Goal: Task Accomplishment & Management: Manage account settings

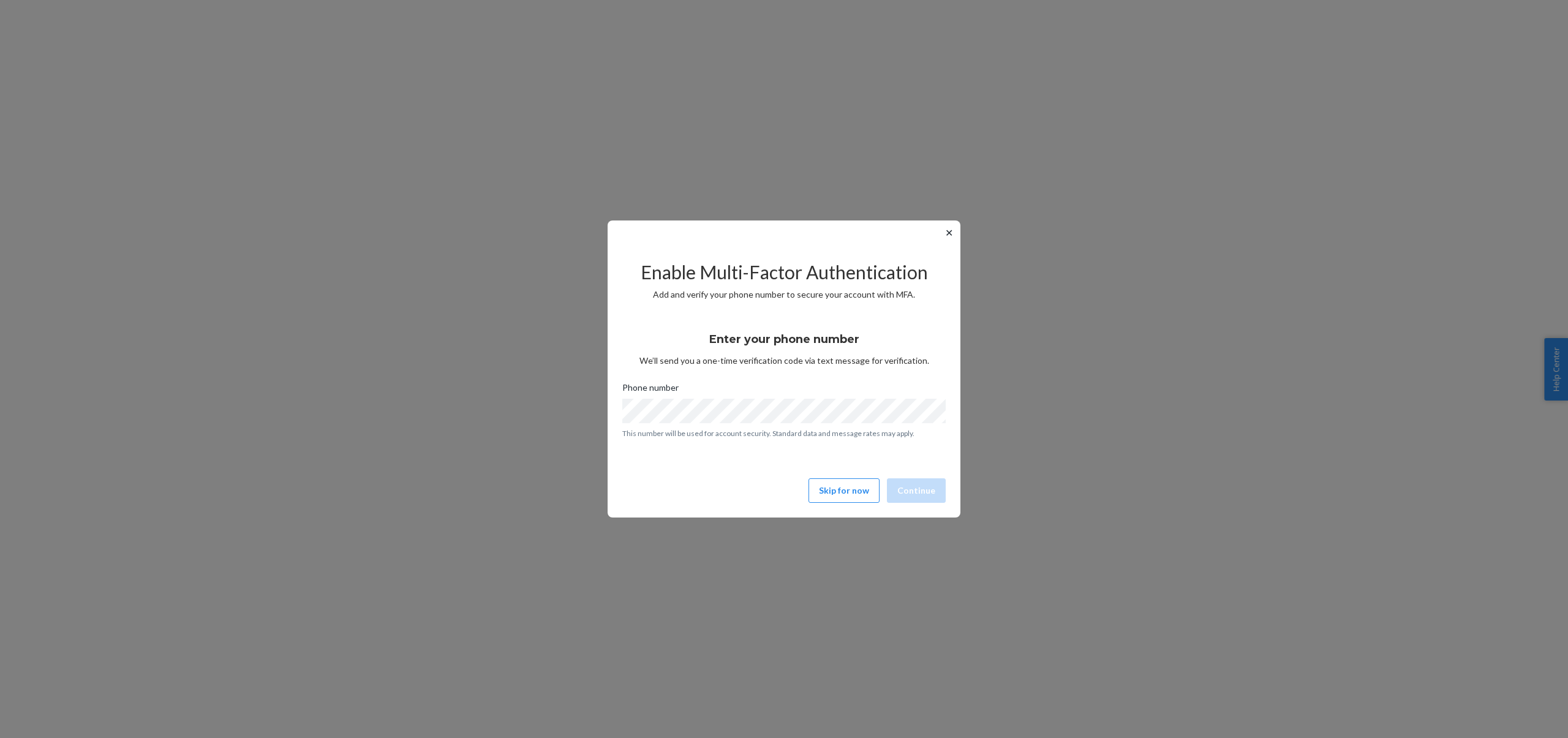
click at [951, 231] on button "✕" at bounding box center [949, 232] width 13 height 15
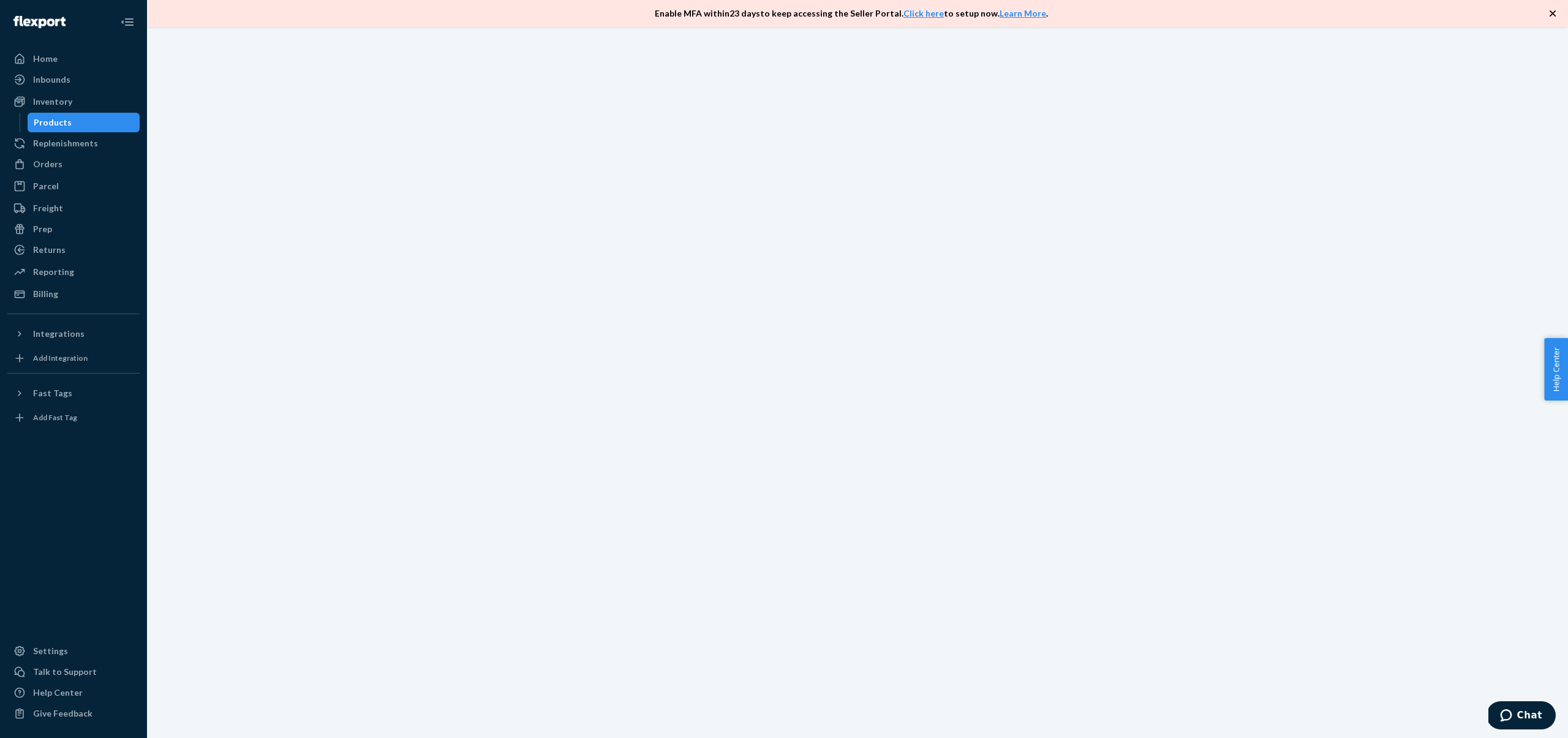
click at [86, 126] on div "Products" at bounding box center [84, 123] width 110 height 17
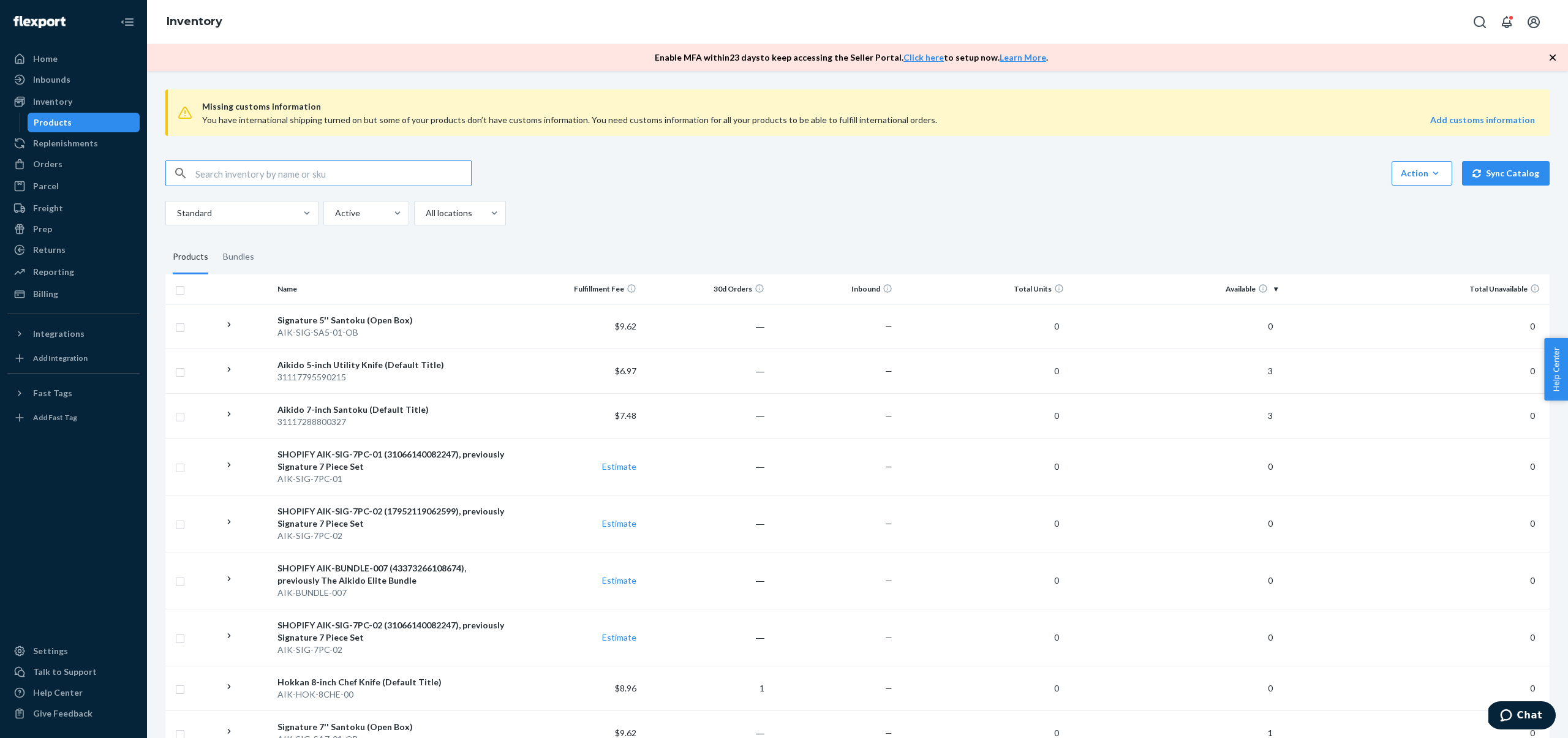
paste input "DAHJ8YWK9K7"
type input "DAHJ8YWK9K7"
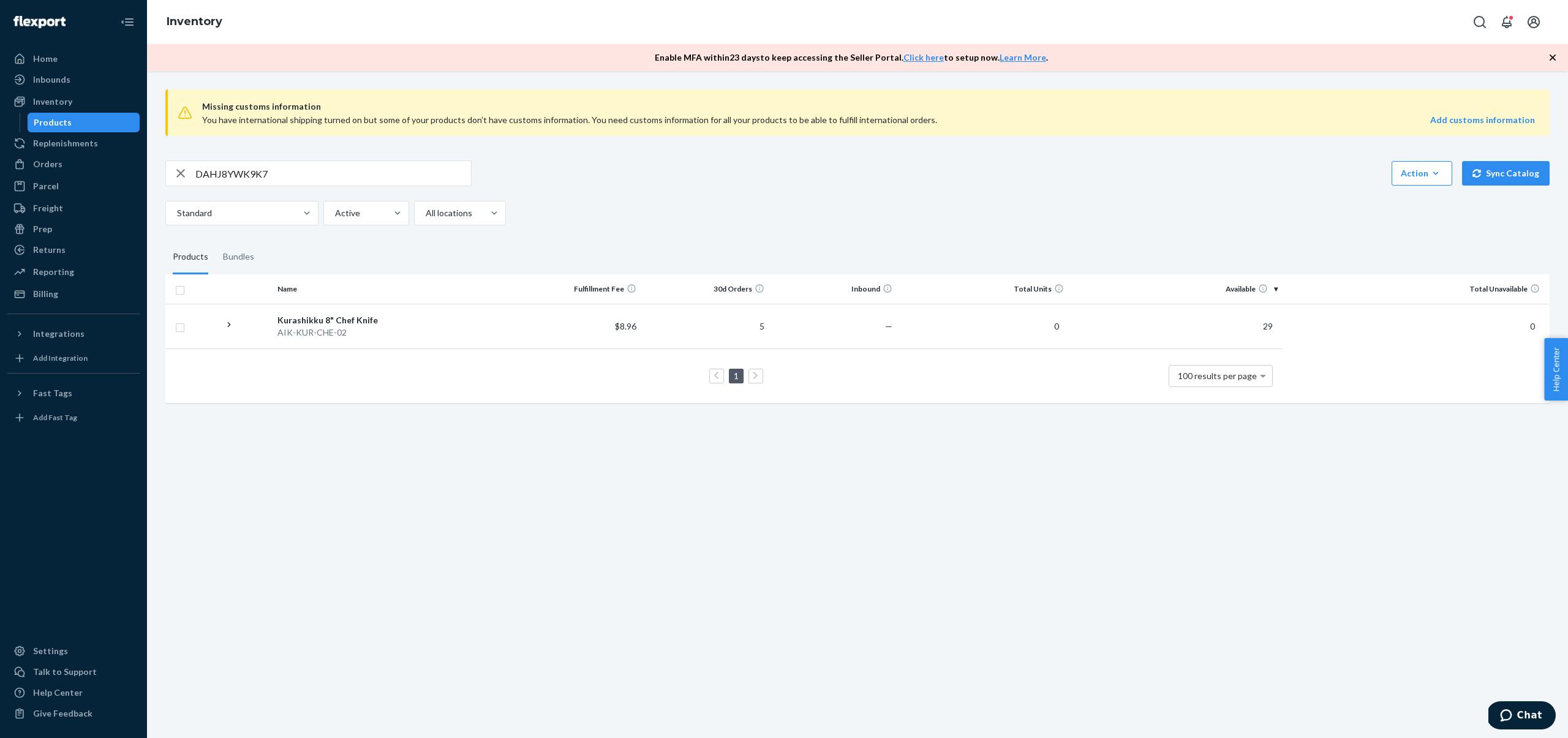
click at [172, 183] on div "button" at bounding box center [181, 173] width 30 height 24
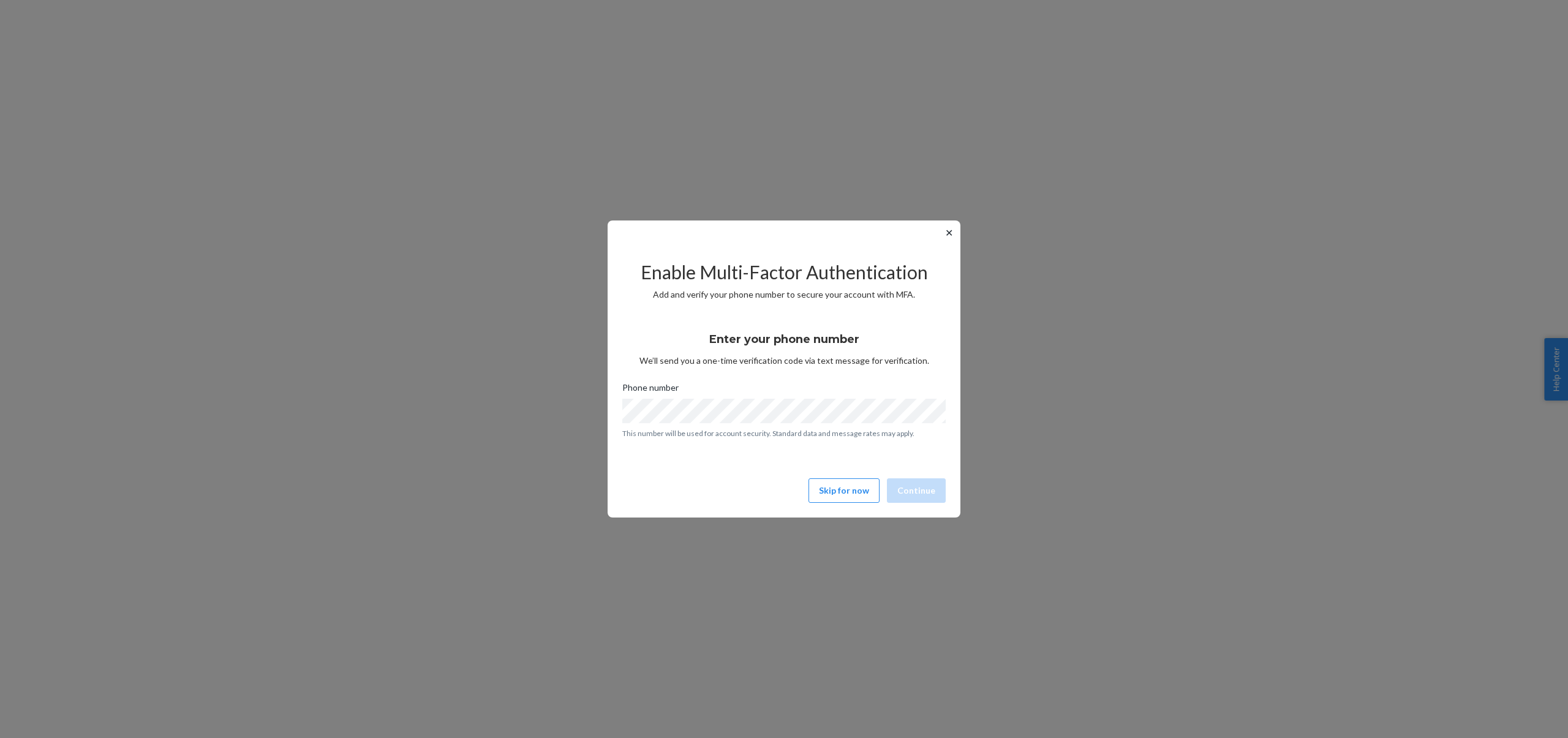
click at [951, 233] on button "✕" at bounding box center [949, 232] width 13 height 15
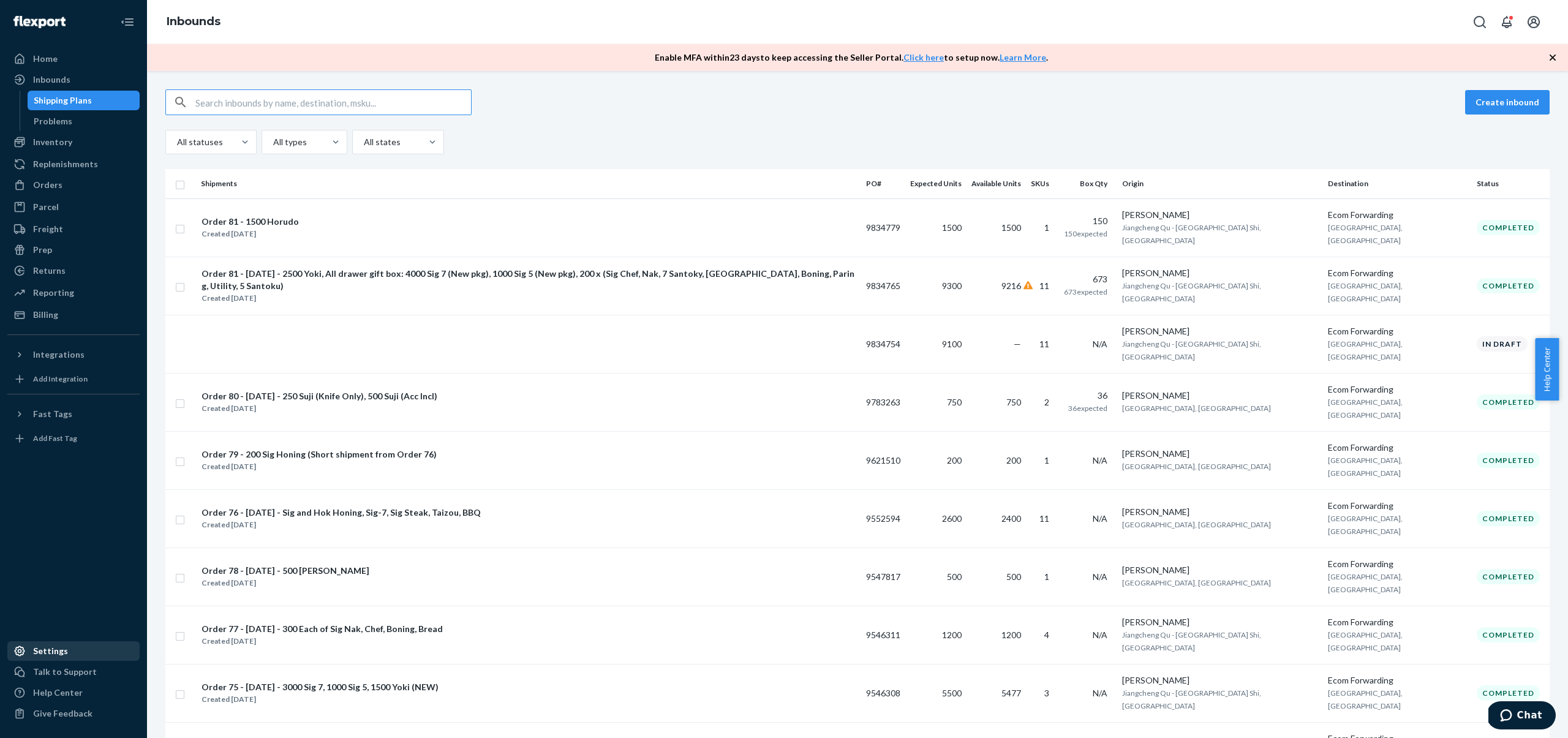
click at [64, 656] on div "Settings" at bounding box center [74, 651] width 130 height 17
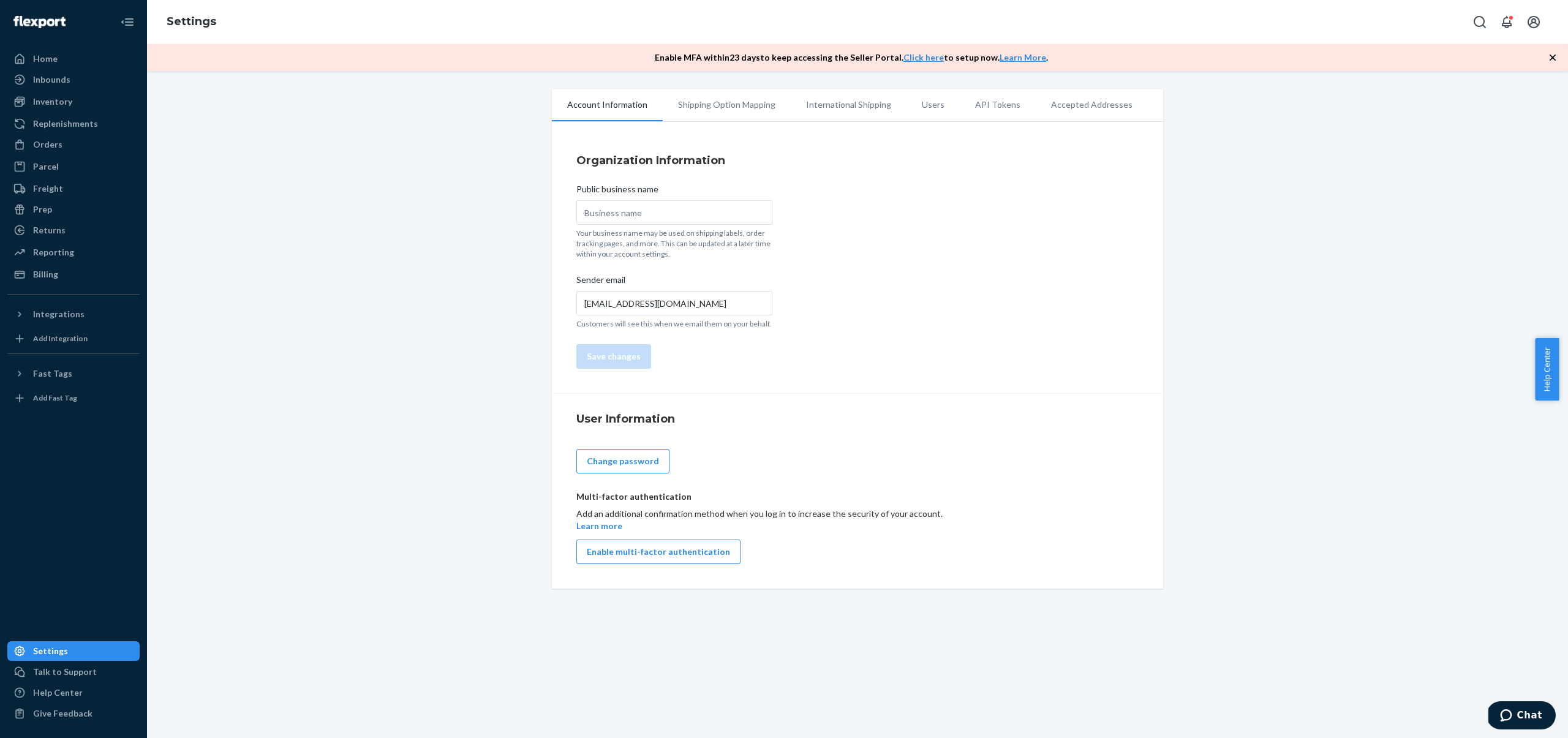
click at [995, 104] on li "API Tokens" at bounding box center [997, 104] width 76 height 30
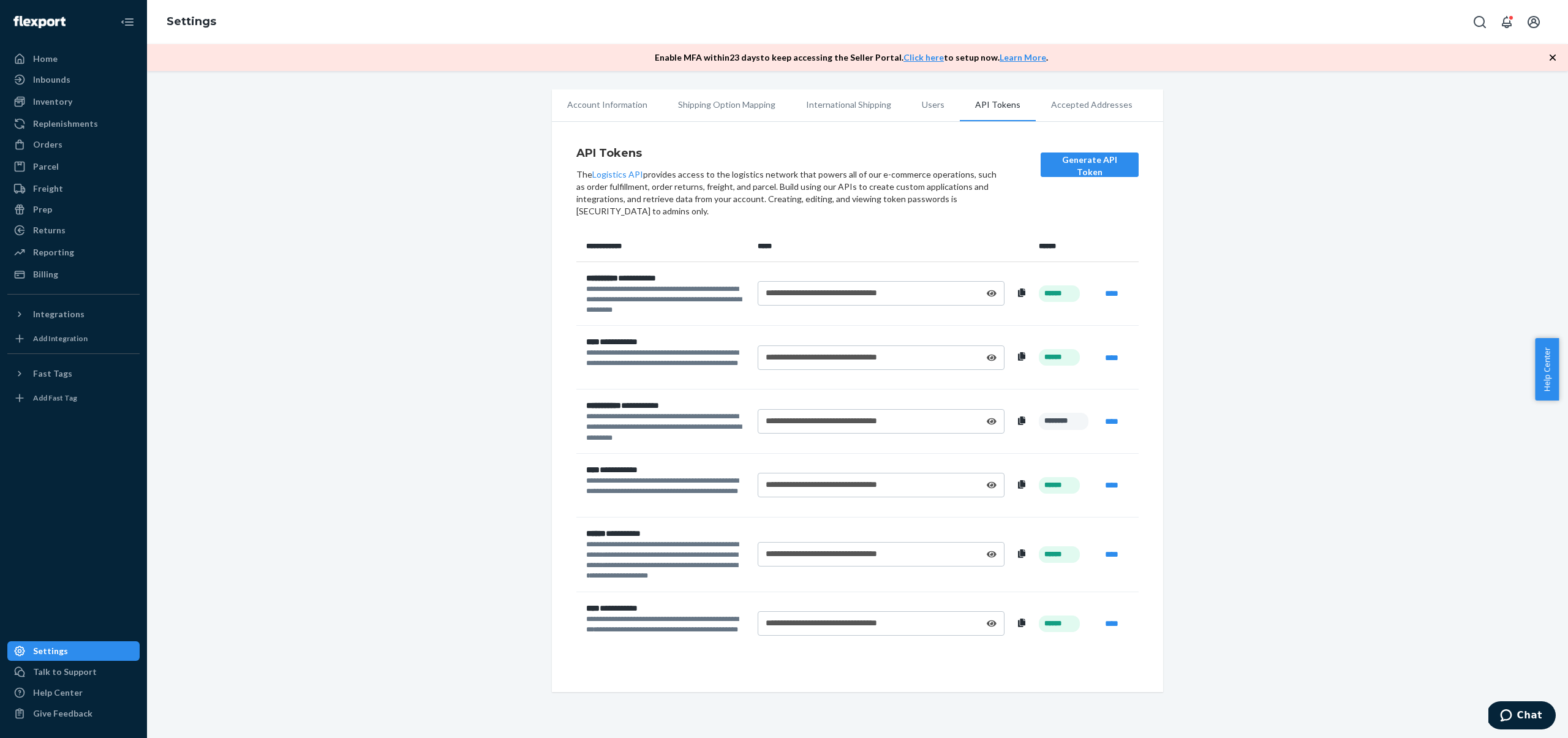
click at [988, 297] on icon at bounding box center [992, 293] width 10 height 9
click at [1018, 294] on icon at bounding box center [1021, 292] width 7 height 9
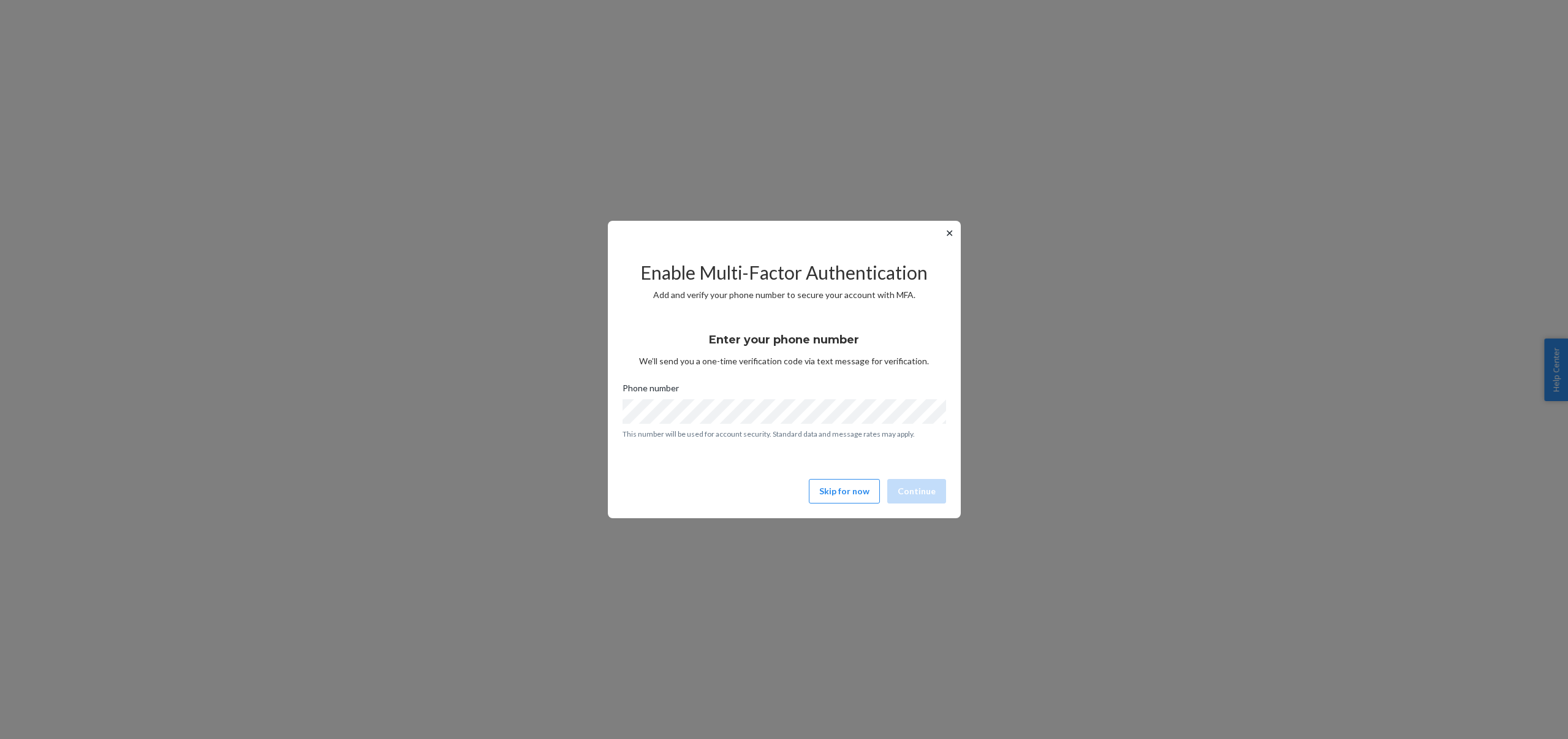
click at [948, 230] on button "✕" at bounding box center [949, 233] width 13 height 15
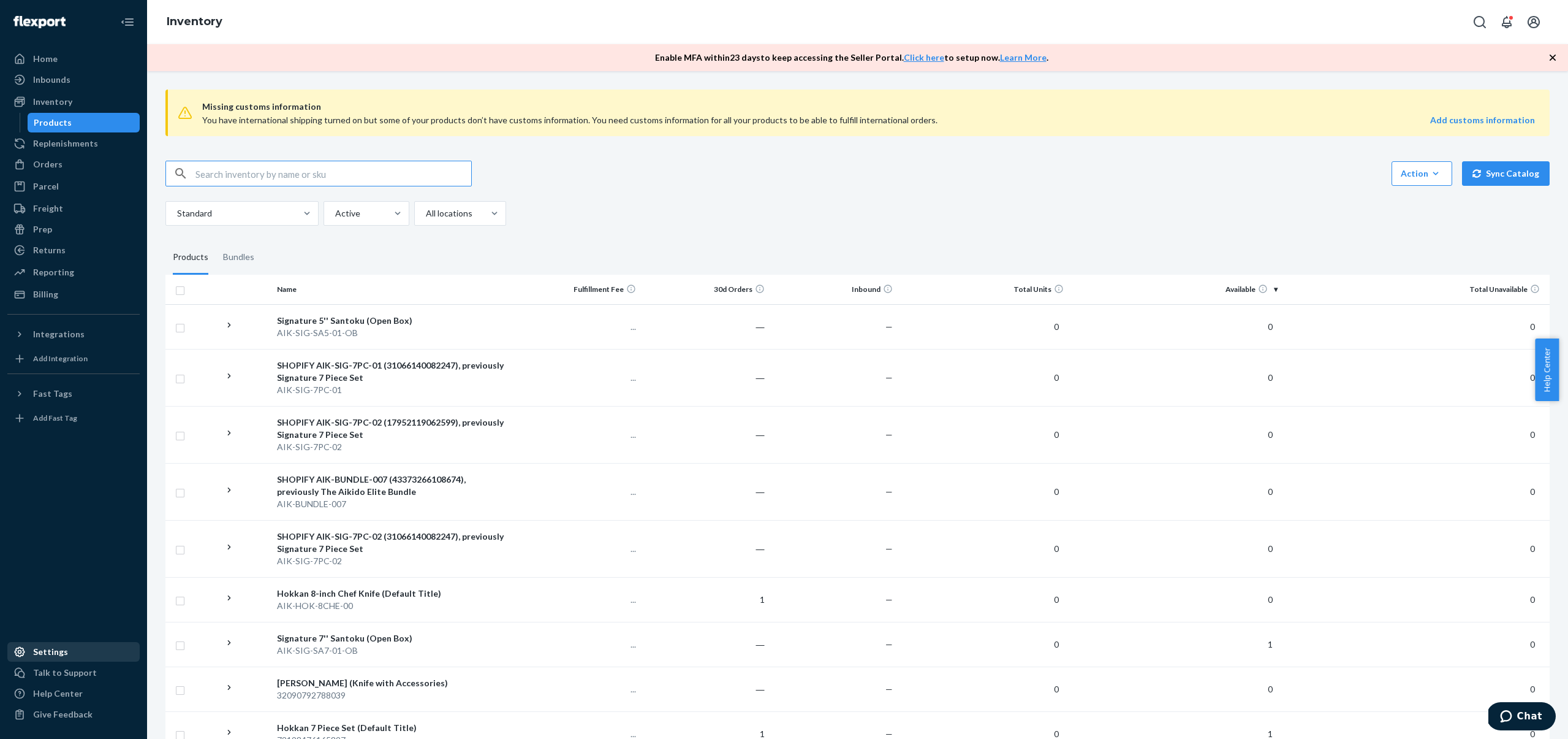
click at [71, 649] on div "Settings" at bounding box center [74, 652] width 130 height 17
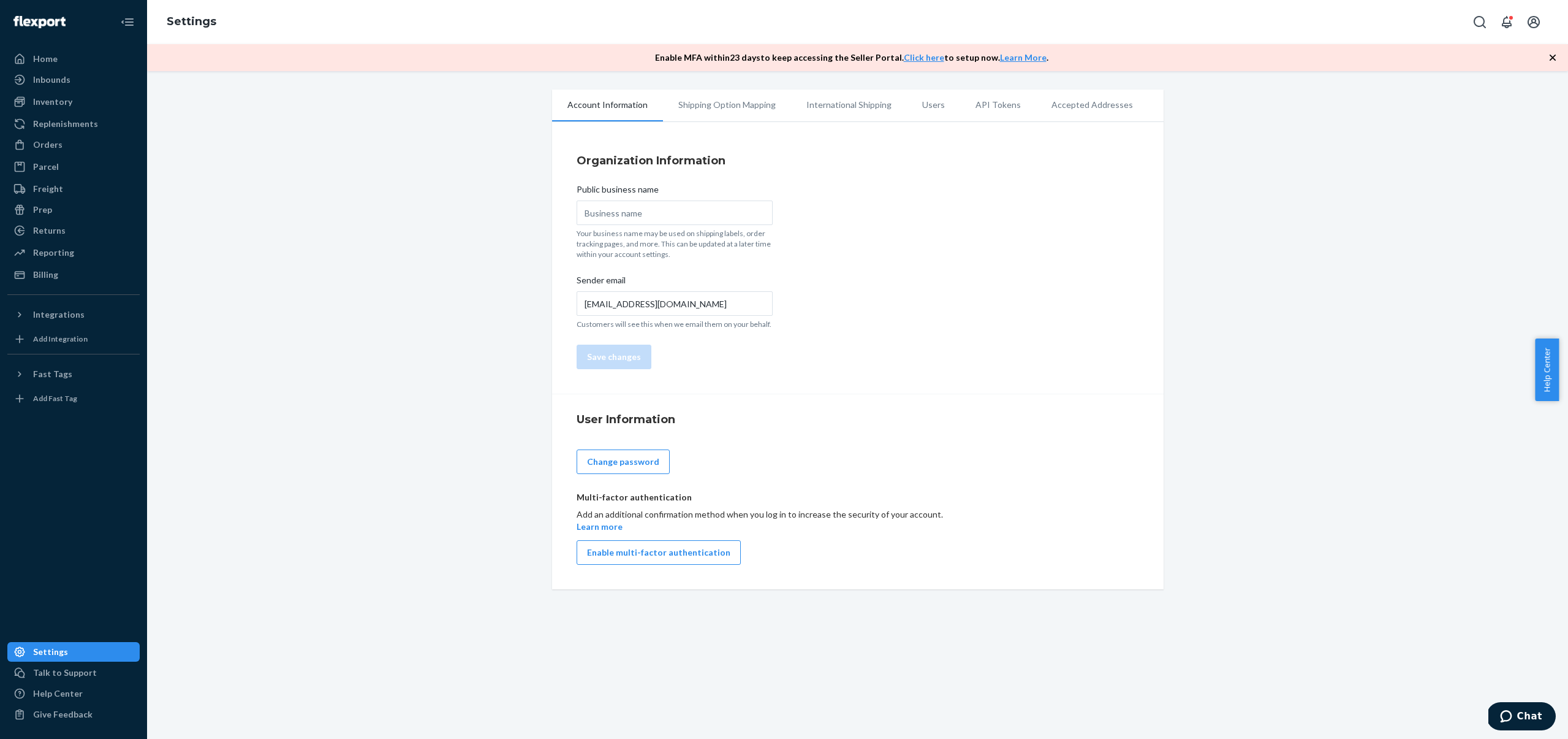
click at [994, 106] on li "API Tokens" at bounding box center [998, 104] width 76 height 31
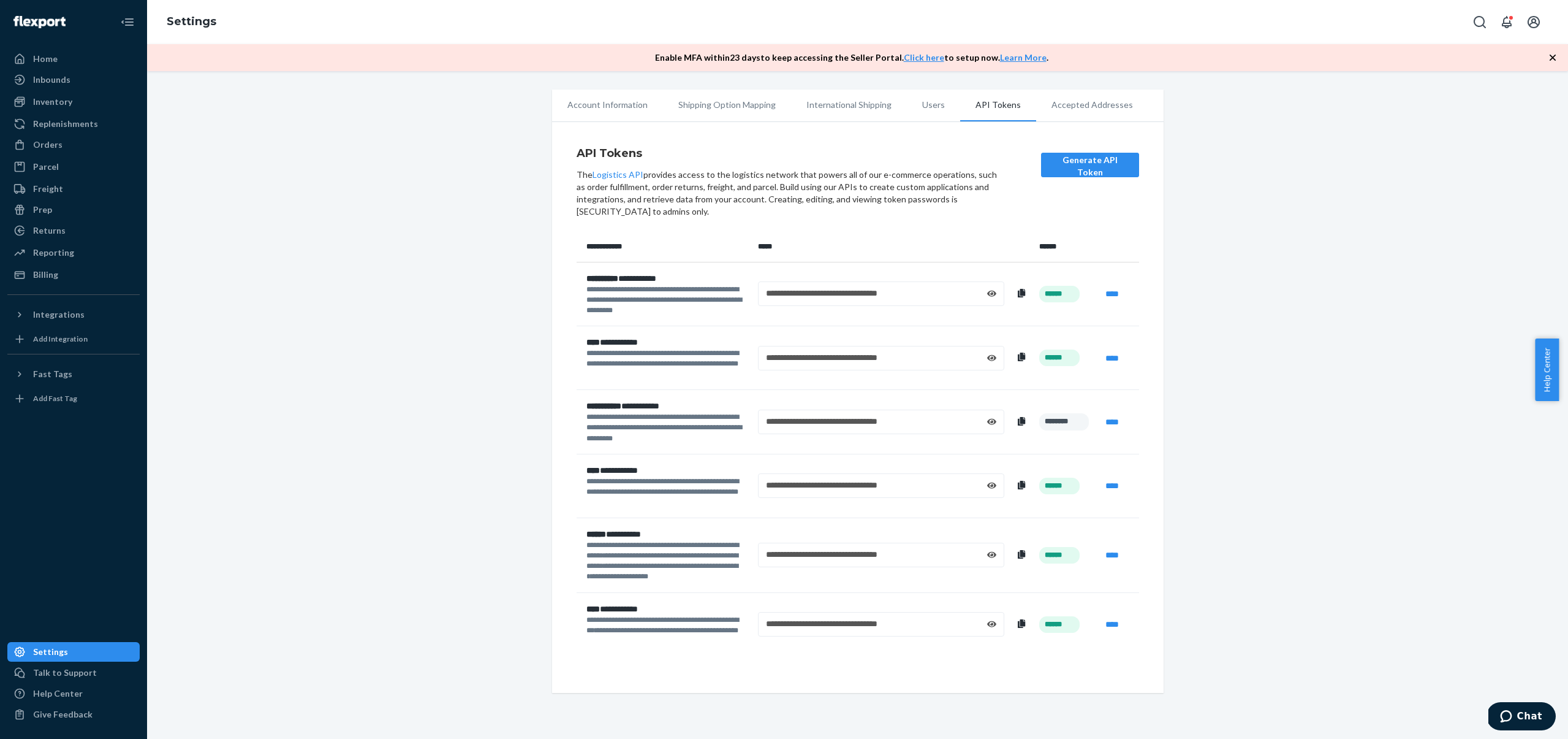
click at [1257, 200] on div "**********" at bounding box center [858, 391] width 1403 height 604
click at [1086, 167] on button "Generate API Token" at bounding box center [1090, 164] width 98 height 24
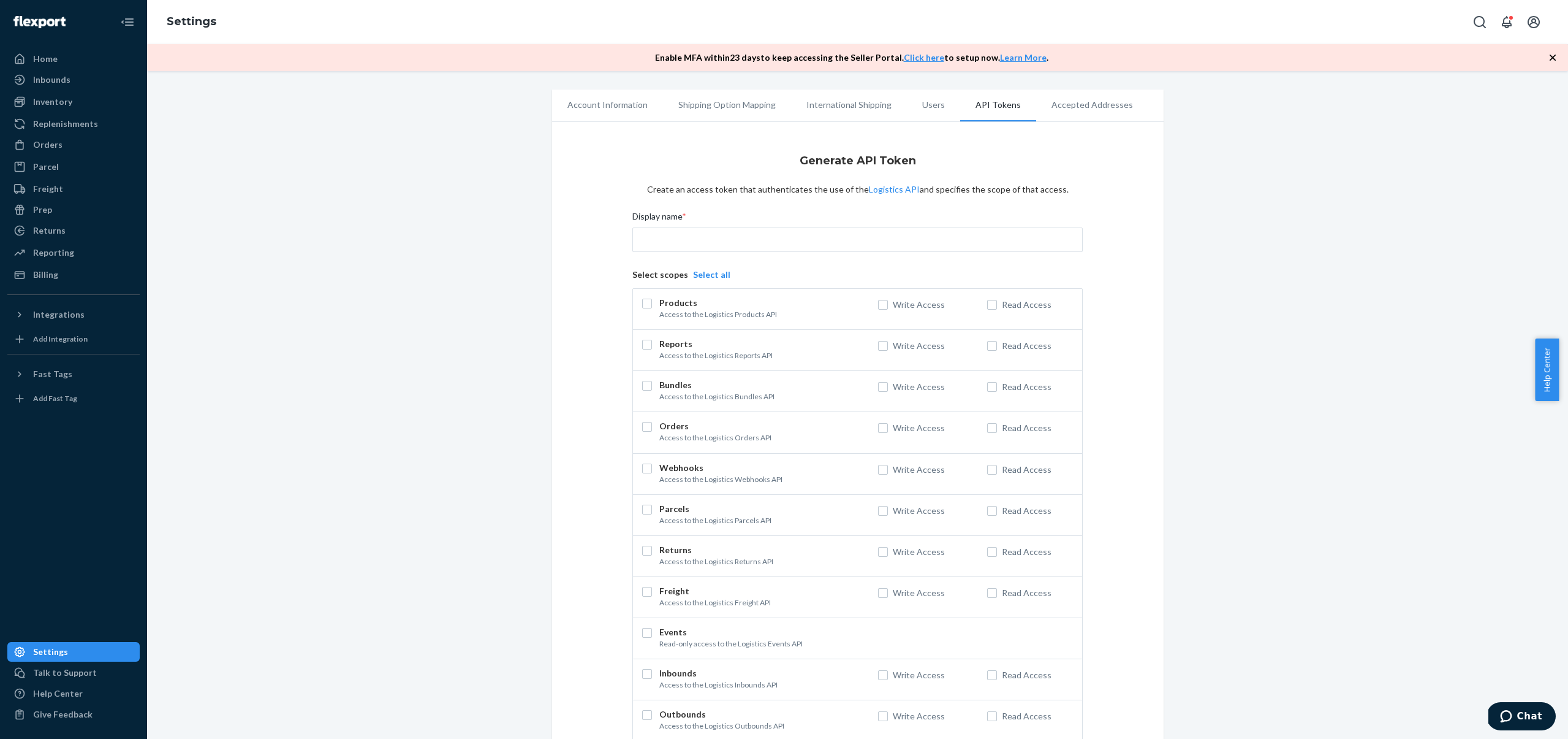
click at [713, 274] on button "Select all" at bounding box center [712, 275] width 38 height 13
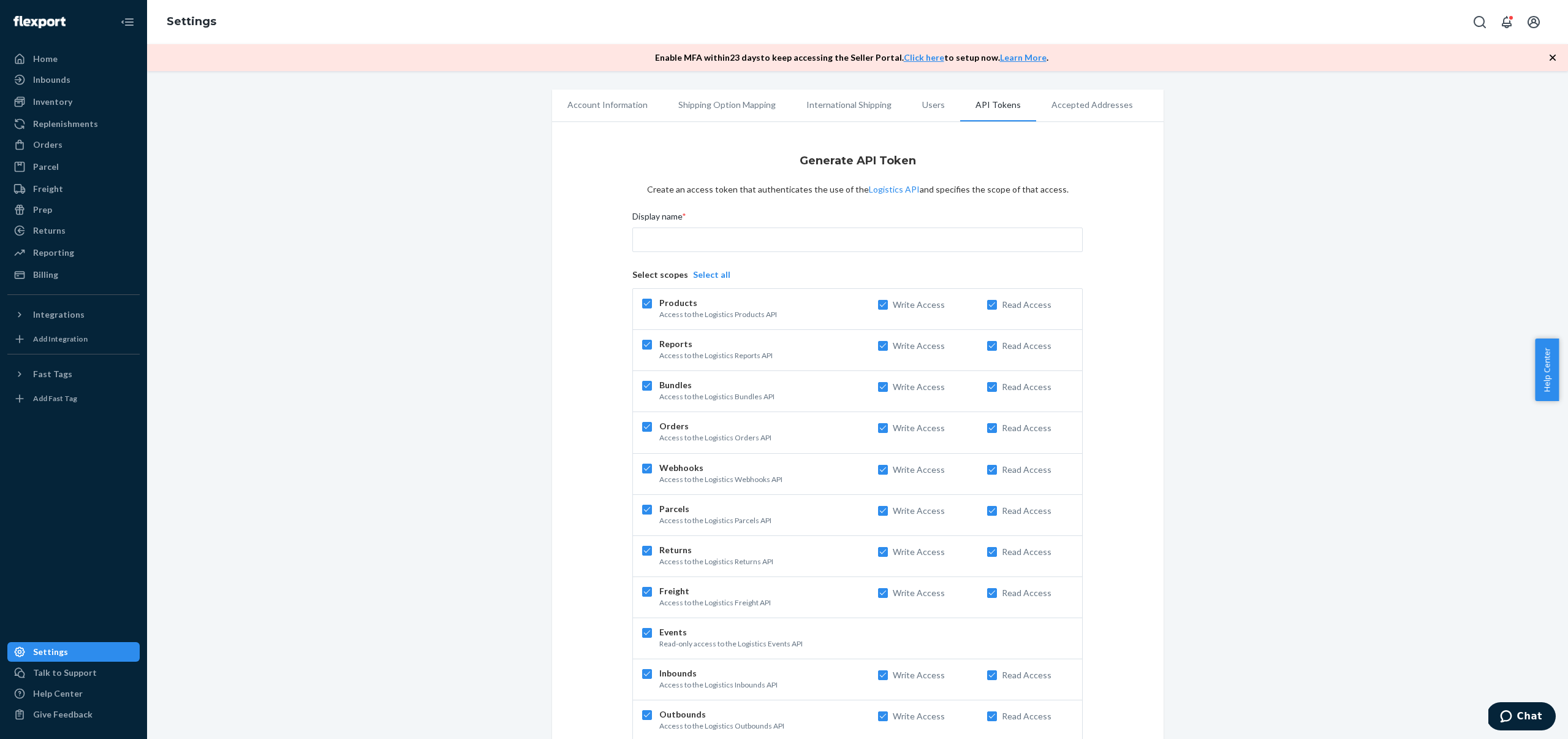
checkbox input "true"
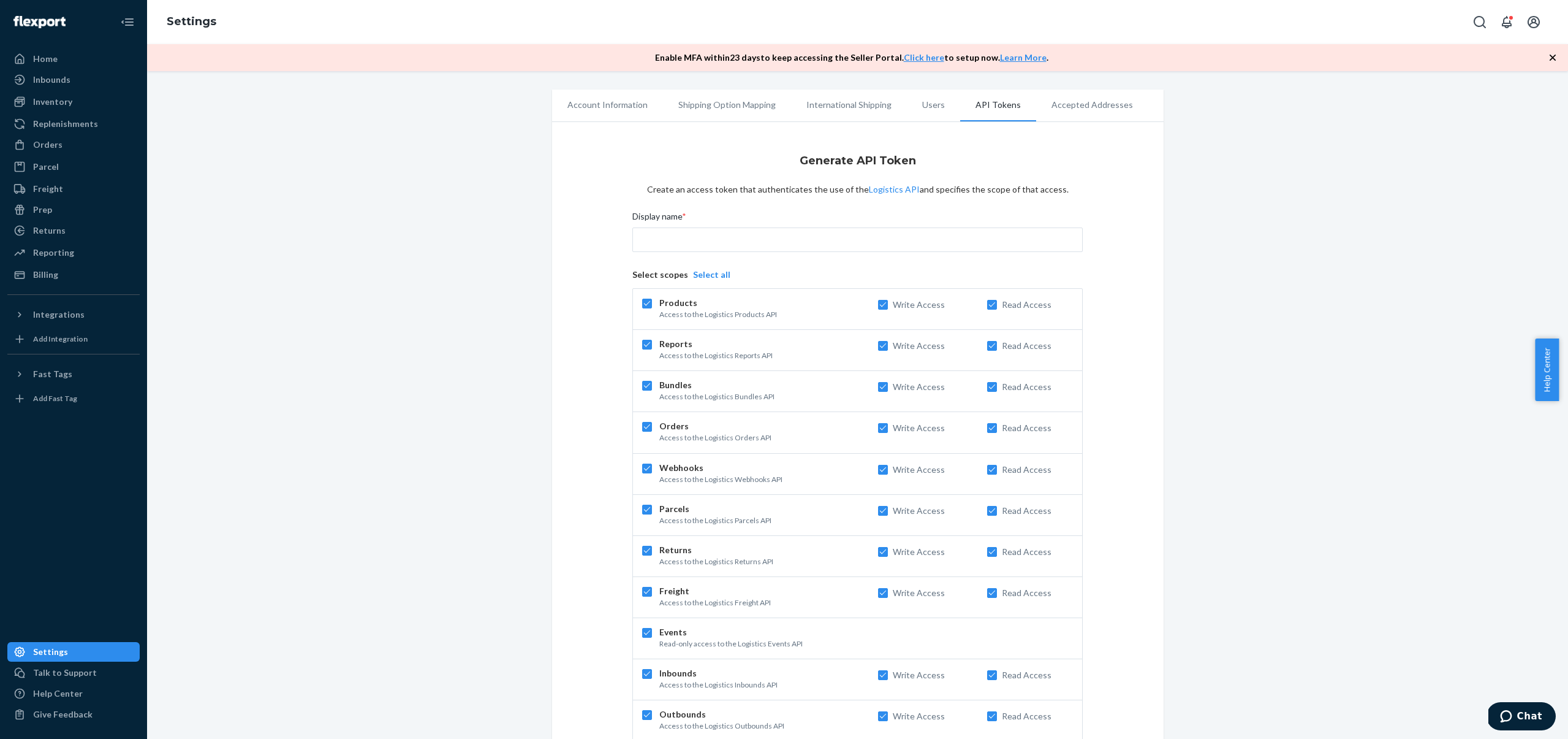
checkbox input "true"
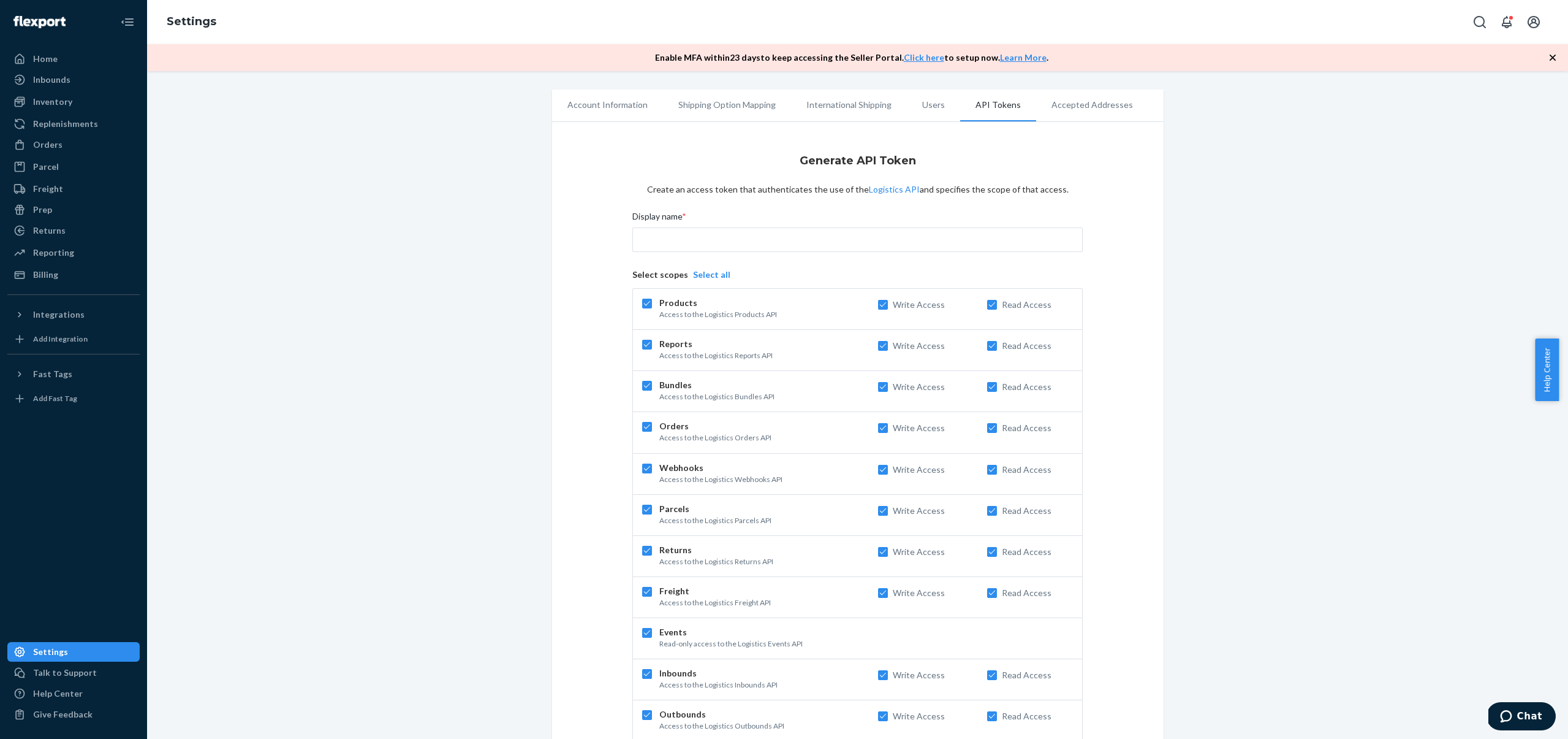
checkbox input "true"
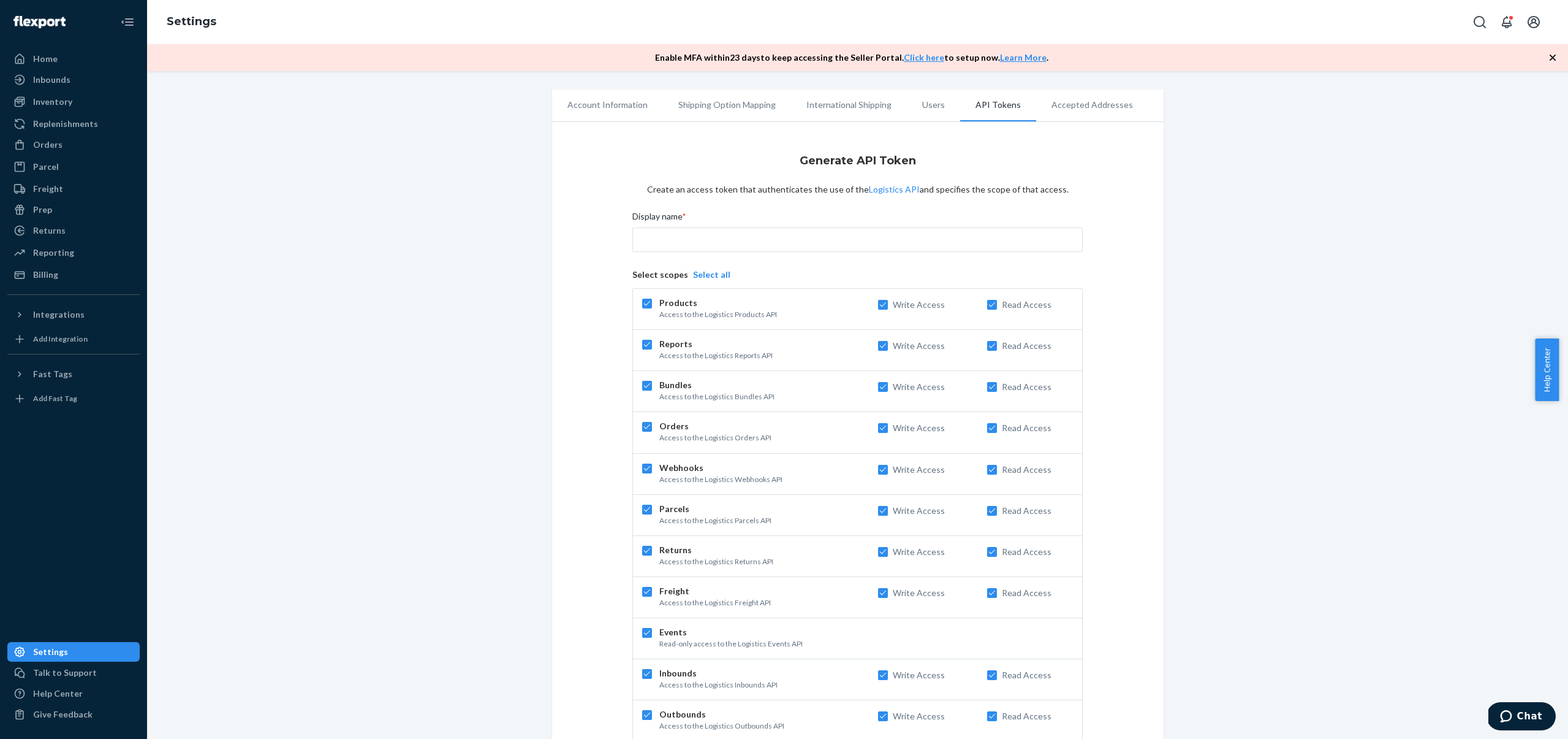
checkbox input "true"
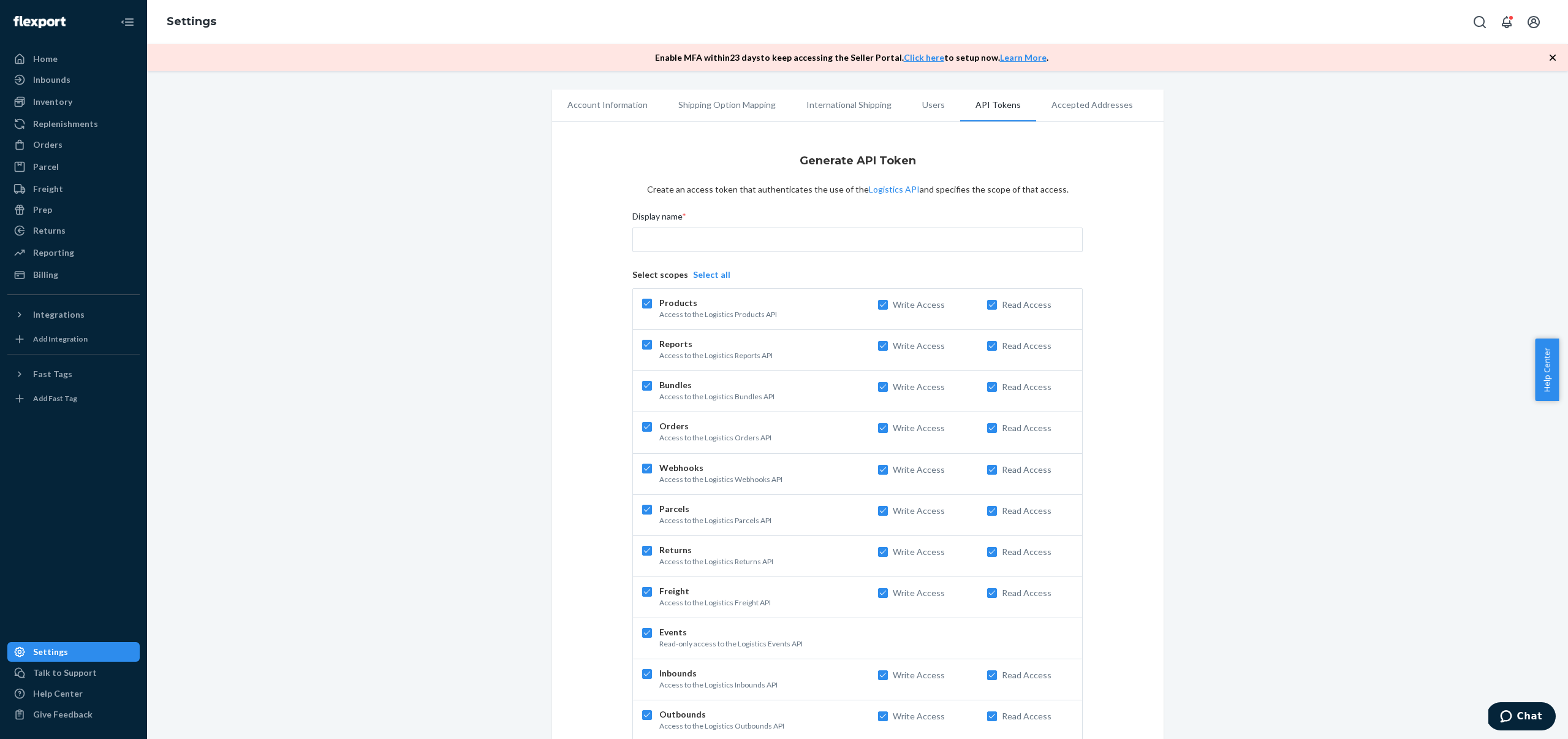
checkbox input "true"
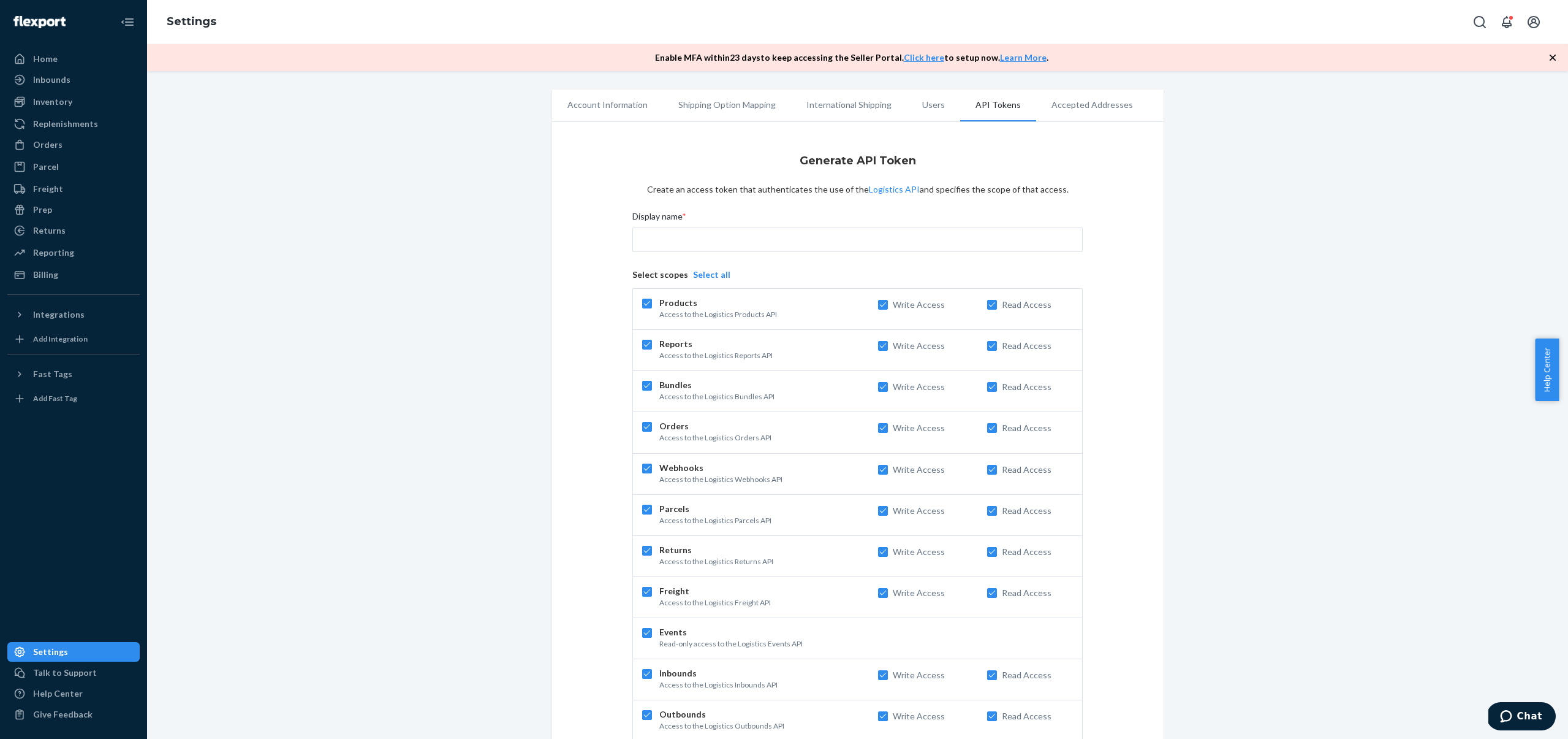
checkbox input "true"
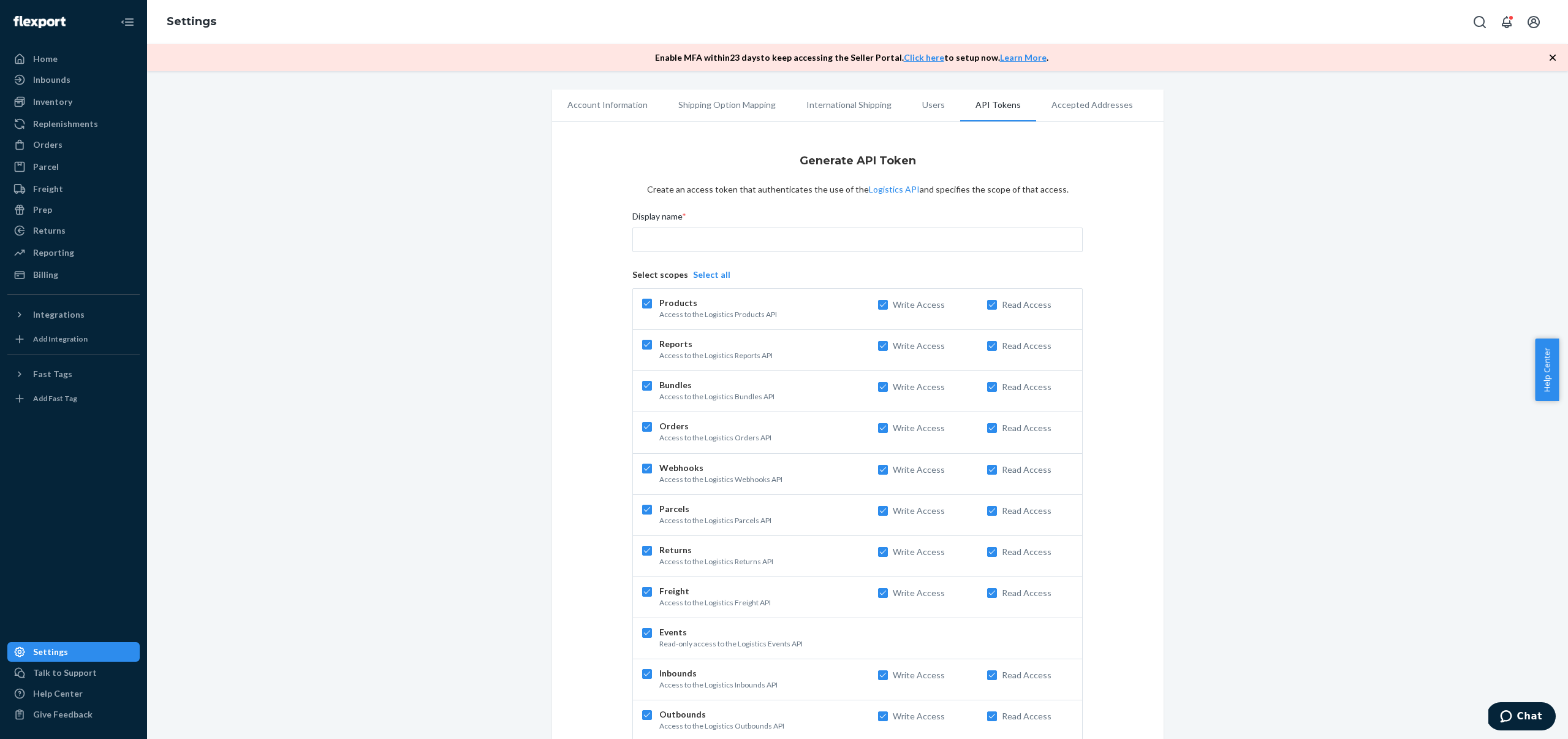
checkbox input "true"
click at [714, 238] on input "Display name *" at bounding box center [857, 240] width 450 height 24
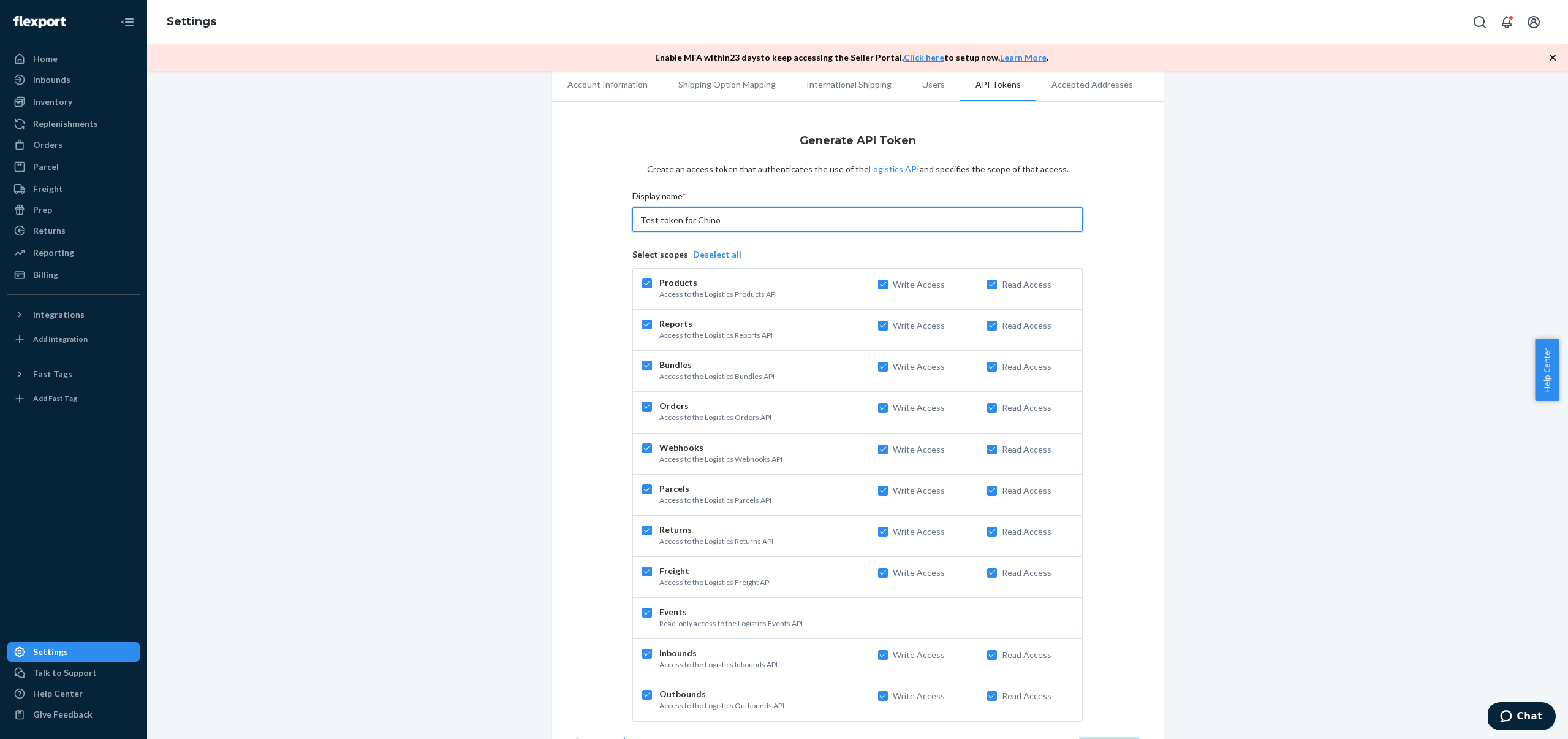
scroll to position [67, 0]
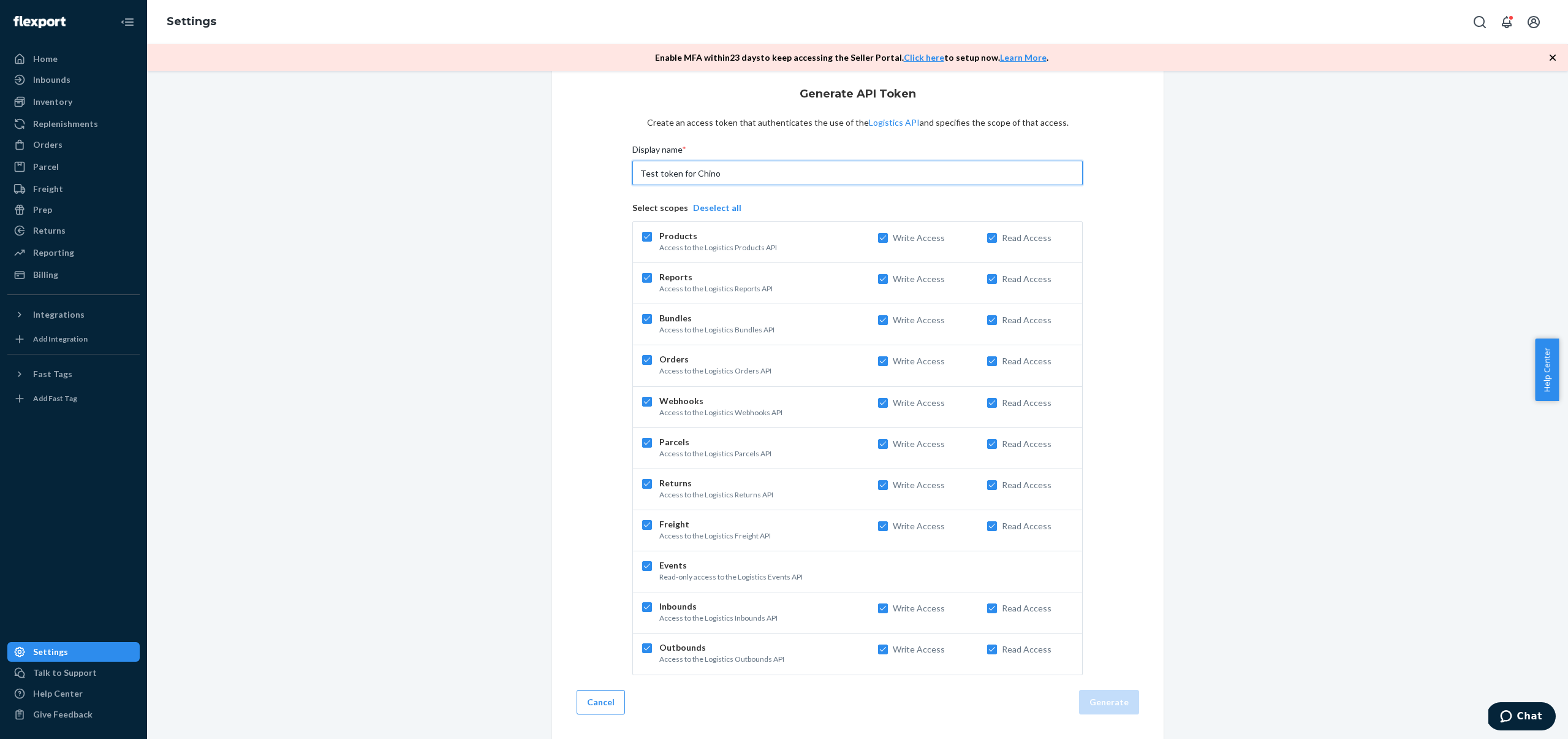
type input "Test token for Chino"
click at [1153, 537] on div "Generate API Token Create an access token that authenticates the use of the Log…" at bounding box center [858, 399] width 612 height 677
click at [1109, 699] on button "Generate" at bounding box center [1109, 701] width 60 height 24
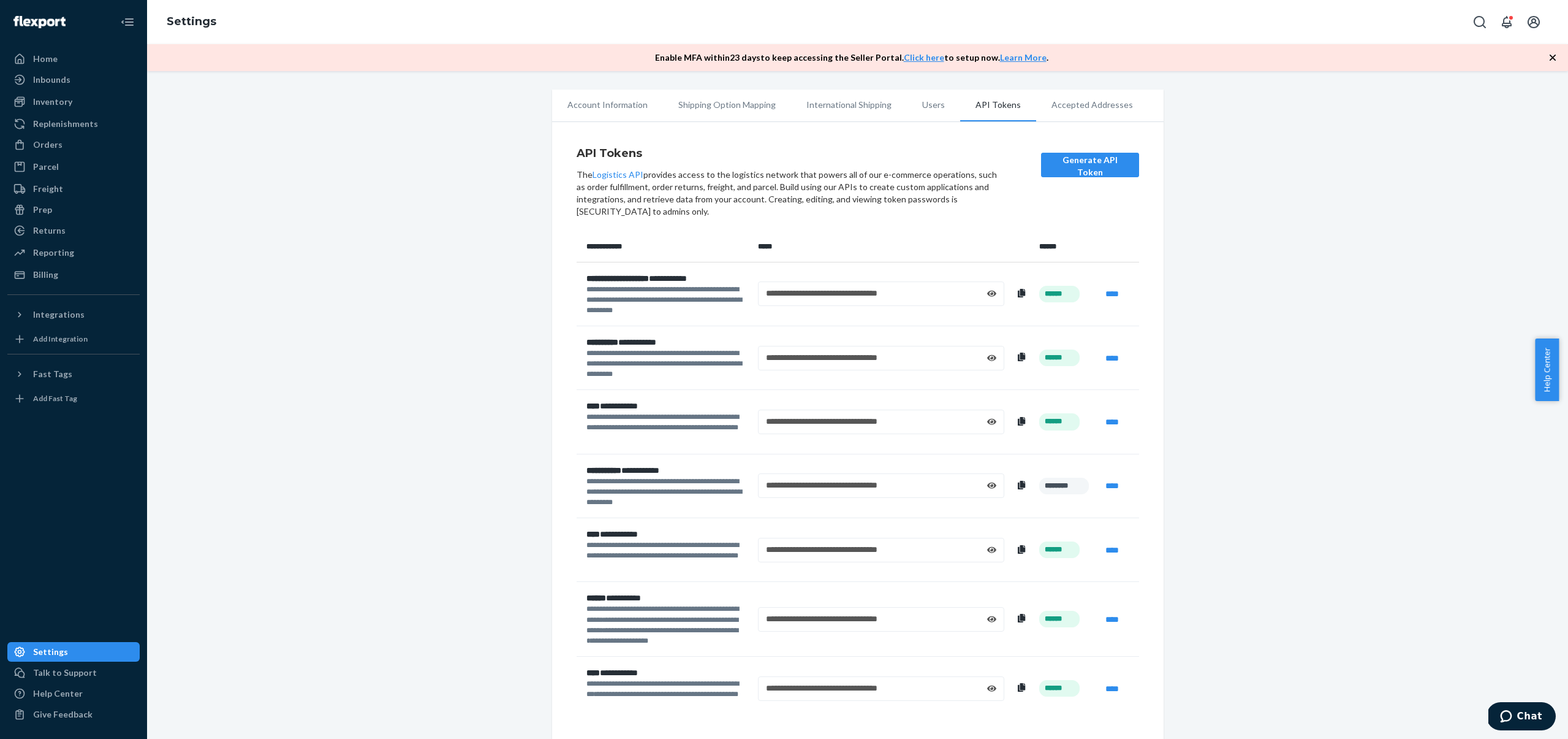
click at [987, 292] on icon at bounding box center [992, 294] width 10 height 7
click at [1020, 294] on icon at bounding box center [1021, 293] width 7 height 9
drag, startPoint x: 222, startPoint y: 99, endPoint x: 199, endPoint y: 33, distance: 69.9
click at [222, 98] on div "**********" at bounding box center [858, 423] width 1403 height 667
